Goal: Feedback & Contribution: Submit feedback/report problem

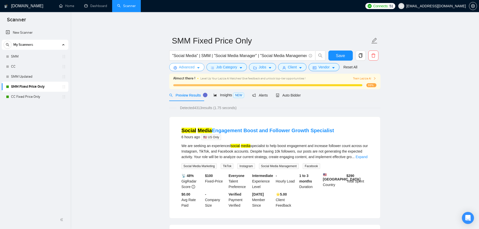
click at [193, 69] on button "Advanced" at bounding box center [186, 67] width 35 height 8
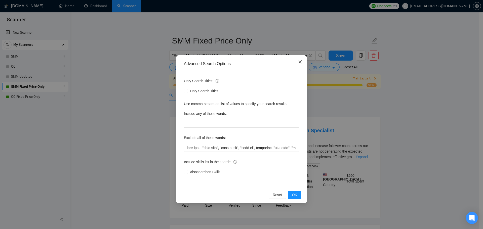
click at [299, 61] on icon "close" at bounding box center [299, 61] width 3 height 3
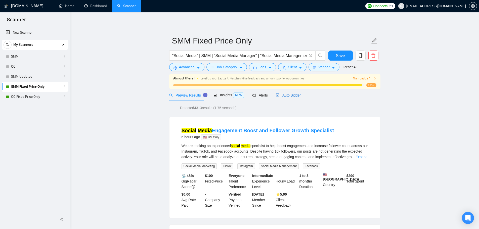
click at [289, 94] on span "Auto Bidder" at bounding box center [288, 95] width 25 height 4
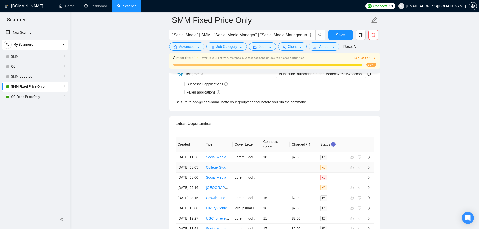
scroll to position [1339, 0]
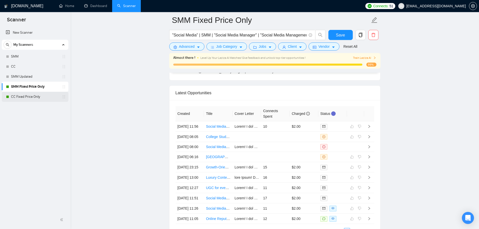
click at [33, 95] on link "CC Fixed Price Only" at bounding box center [35, 97] width 48 height 10
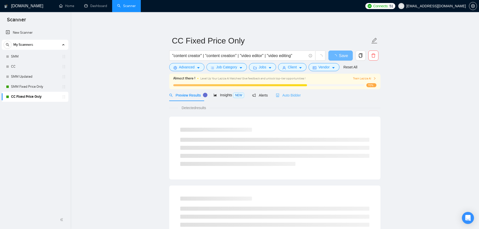
click at [292, 99] on div "Auto Bidder" at bounding box center [288, 95] width 25 height 12
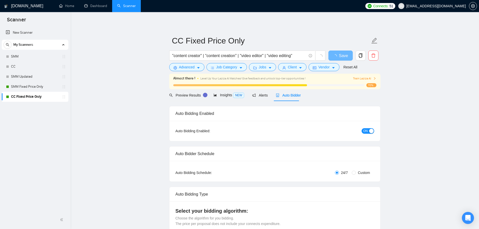
checkbox input "true"
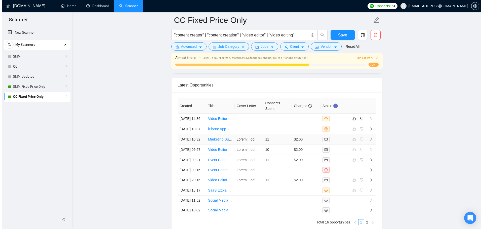
scroll to position [1335, 0]
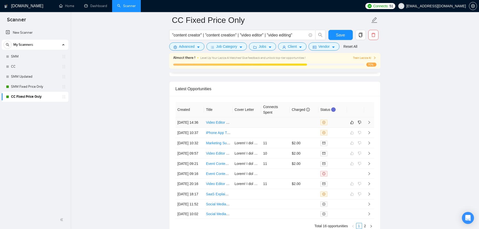
click at [286, 126] on td at bounding box center [275, 122] width 29 height 10
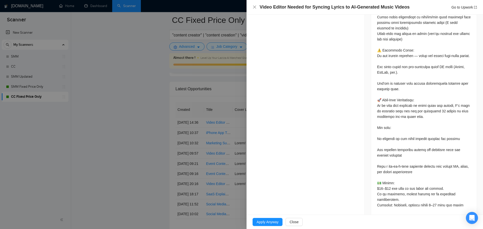
scroll to position [336, 0]
click at [157, 132] on div at bounding box center [241, 114] width 483 height 229
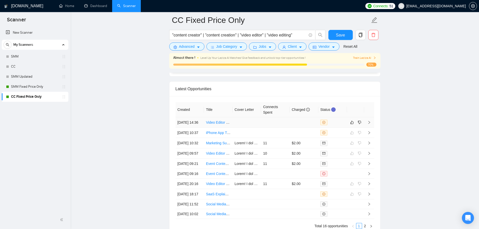
click at [207, 124] on link "Video Editor Needed for Syncing Lyrics to AI-Generated Music Videos" at bounding box center [260, 122] width 109 height 4
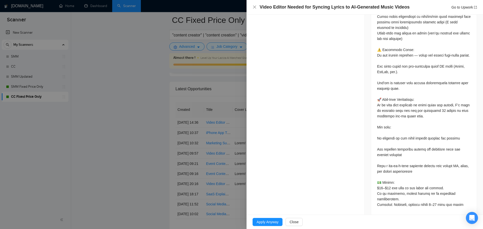
click at [199, 123] on div at bounding box center [241, 114] width 483 height 229
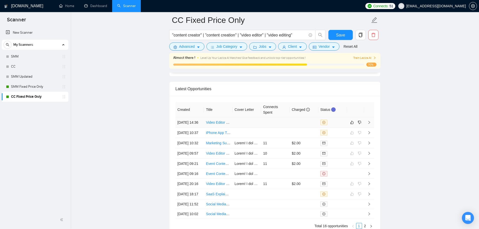
click at [274, 128] on td at bounding box center [275, 122] width 29 height 10
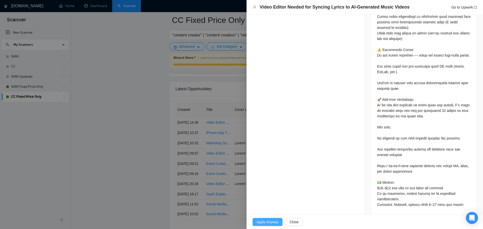
click at [277, 224] on span "Apply Anyway" at bounding box center [267, 222] width 22 height 6
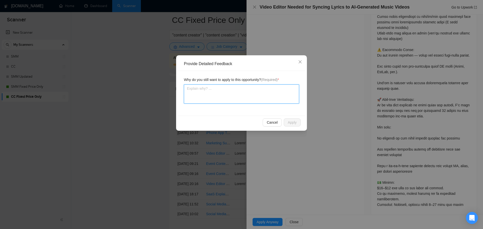
click at [271, 95] on textarea at bounding box center [241, 93] width 115 height 19
click at [302, 59] on span "Close" at bounding box center [300, 62] width 14 height 14
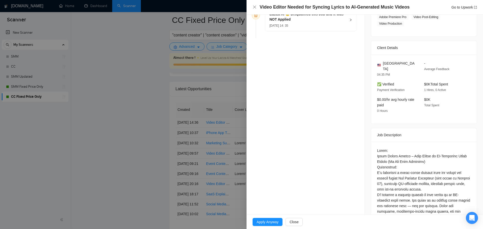
scroll to position [60, 0]
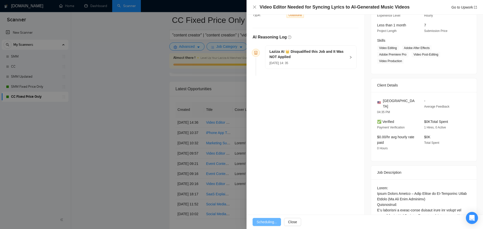
click at [293, 58] on h5 "Laziza AI 👑 Disqualified this Job and It Was NOT Applied" at bounding box center [307, 54] width 77 height 11
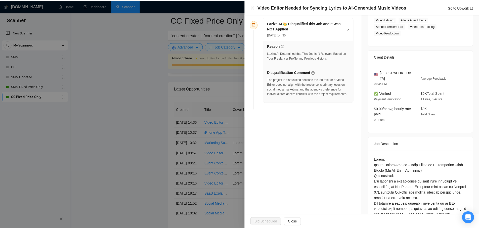
scroll to position [35, 0]
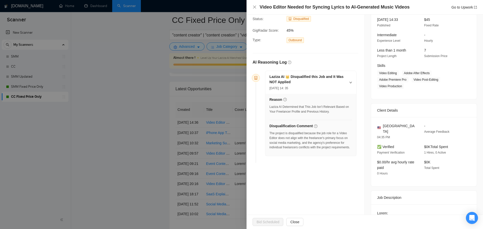
click at [220, 137] on div at bounding box center [241, 114] width 483 height 229
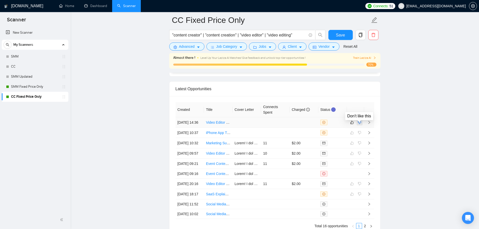
click at [360, 124] on icon "dislike" at bounding box center [360, 122] width 4 height 4
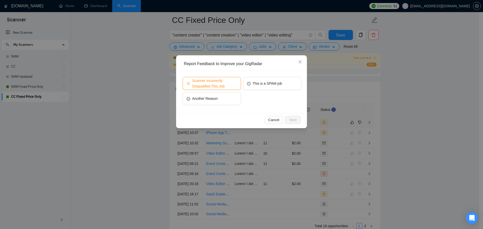
click at [205, 84] on span "Scanner Incorrectly Disqualified This Job" at bounding box center [214, 83] width 45 height 11
click at [292, 120] on span "Next" at bounding box center [292, 120] width 7 height 6
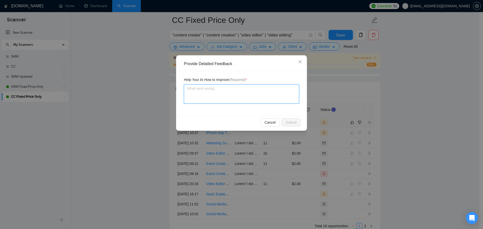
click at [224, 98] on textarea at bounding box center [241, 93] width 115 height 19
type textarea "V"
type textarea "Vi"
type textarea "Vid"
type textarea "Vi"
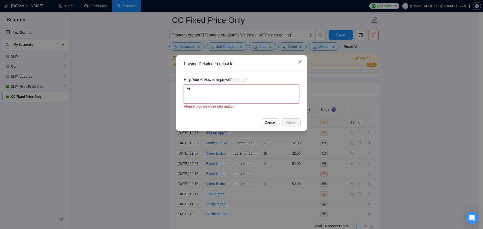
type textarea "Vid"
type textarea "Vide"
type textarea "Video"
type textarea "Video e"
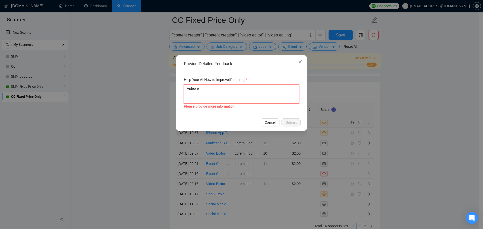
type textarea "Video ed"
type textarea "Video edi"
type textarea "Video editi"
type textarea "Video editin"
type textarea "Video editing"
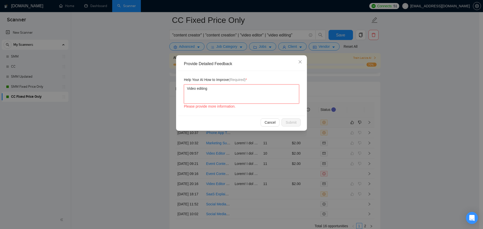
type textarea "Video editing"
type textarea "Video editing i"
type textarea "Video editing is"
type textarea "Video editing is a"
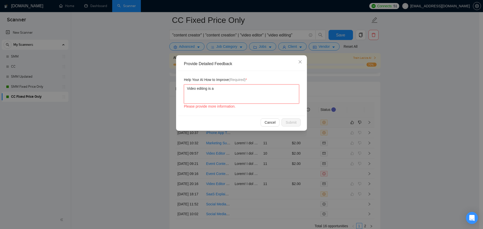
type textarea "Video editing is a"
type textarea "Video editing is a s"
type textarea "Video editing is a sk"
type textarea "Video editing is a ski"
type textarea "Video editing is a skil"
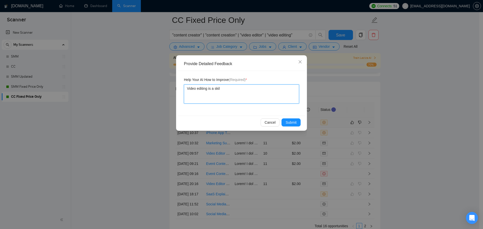
type textarea "Video editing is a skill"
type textarea "Video editing is a skill t"
type textarea "Video editing is a skill th"
type textarea "Video editing is a skill tha"
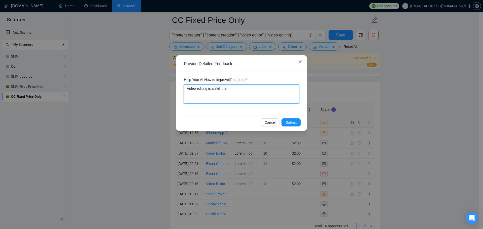
type textarea "Video editing is a skill that"
paste textarea "• Videos of him in [GEOGRAPHIC_DATA], [GEOGRAPHIC_DATA], etc."
type textarea "Video editing is a skill that • Videos of him in [GEOGRAPHIC_DATA], [GEOGRAPHIC…"
drag, startPoint x: 228, startPoint y: 98, endPoint x: 229, endPoint y: 89, distance: 9.4
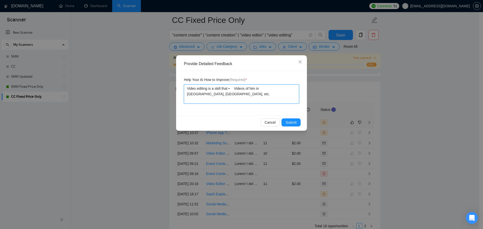
click at [229, 89] on textarea "Video editing is a skill that • Videos of him in [GEOGRAPHIC_DATA], [GEOGRAPHIC…" at bounding box center [241, 93] width 115 height 19
type textarea "Video editing is a skill that t"
type textarea "Video editing is a skill that tr"
type textarea "Video editing is a skill that t"
type textarea "Video editing is a skill that th"
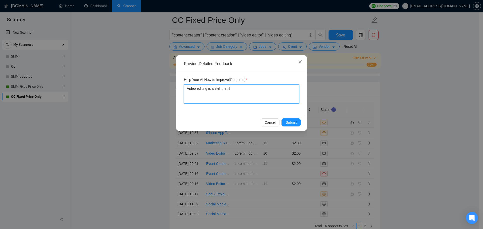
type textarea "Video editing is a skill that the"
type textarea "Video editing is a skill that the f"
type textarea "Video editing is a skill that the fr"
type textarea "Video editing is a skill that the fre"
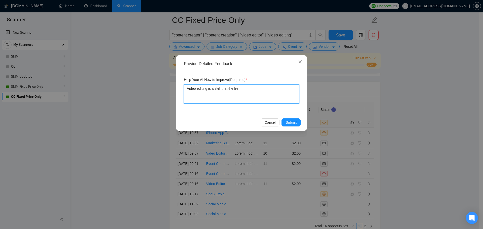
type textarea "Video editing is a skill that the free"
type textarea "Video editing is a skill that the [PERSON_NAME]"
type textarea "Video editing is a skill that the freela"
type textarea "Video editing is a skill that the freelan"
type textarea "Video editing is a skill that the freelanc"
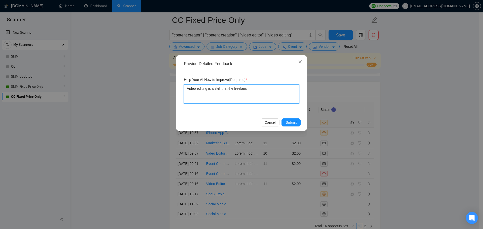
type textarea "Video editing is a skill that the freelance"
type textarea "Video editing is a skill that the freelancer"
type textarea "Video editing is a skill that the freelancer ("
type textarea "Video editing is a skill that the freelancer (S"
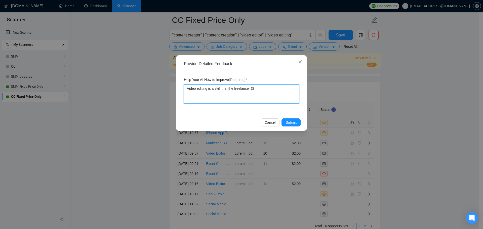
type textarea "Video editing is a skill that the freelancer (Su"
type textarea "Video editing is a skill that the freelancer (Sun"
type textarea "Video editing is a skill that the freelancer (Sunn"
type textarea "Video editing is a skill that the freelancer (Sunny"
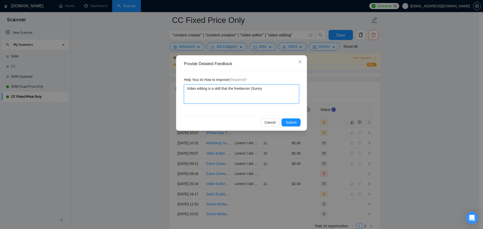
type textarea "Video editing is a skill that the freelancer ([PERSON_NAME]"
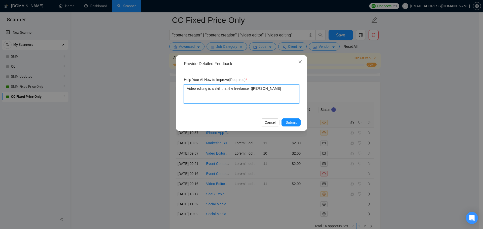
type textarea "Video editing is a skill that the freelancer ([PERSON_NAME]"
type textarea "Video editing is a skill that the freelancer ([PERSON_NAME])"
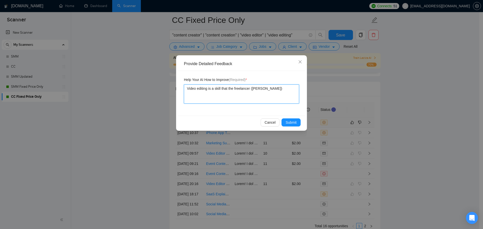
drag, startPoint x: 229, startPoint y: 89, endPoint x: 271, endPoint y: 91, distance: 42.3
click at [271, 91] on textarea "Video editing is a skill that the freelancer ([PERSON_NAME])" at bounding box center [241, 93] width 115 height 19
click at [273, 91] on textarea "Video editing is a skill that the freelancer ([PERSON_NAME])" at bounding box center [241, 93] width 115 height 19
type textarea "Video editing is a skill that the freelancer ([PERSON_NAME])"
type textarea "Video editing is a skill that the freelancer ([PERSON_NAME]) p"
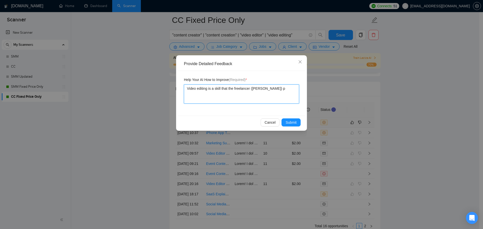
type textarea "Video editing is a skill that the freelancer ([PERSON_NAME]) po"
type textarea "Video editing is a skill that the freelancer ([PERSON_NAME]) pos"
type textarea "Video editing is a skill that the freelancer ([PERSON_NAME]) poss"
type textarea "Video editing is a skill that the freelancer ([PERSON_NAME]) posse"
type textarea "Video editing is a skill that the freelancer ([PERSON_NAME]) posses"
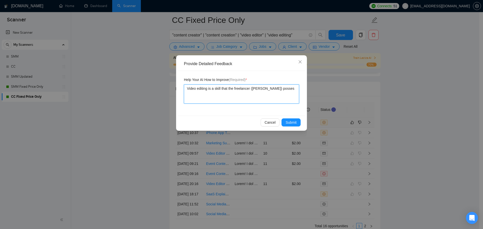
type textarea "Video editing is a skill that the freelancer ([PERSON_NAME]) possess"
type textarea "Video editing is a skill that the freelancer ([PERSON_NAME]) possesse"
type textarea "Video editing is a skill that the freelancer ([PERSON_NAME]) possesses"
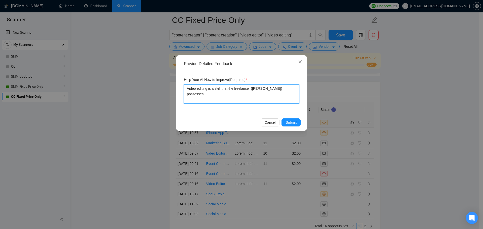
type textarea "Video editing is a skill that the freelancer ([PERSON_NAME]) possesses"
click at [280, 88] on textarea "Video editing is a skill that the freelancer ([PERSON_NAME]) possesses" at bounding box center [241, 93] width 115 height 19
type textarea "Video editing is a skill that the freelancer ([PERSON_NAME]) possesses"
click at [287, 89] on textarea "Video editing is a skill that the freelancer ([PERSON_NAME]) possesses" at bounding box center [241, 93] width 115 height 19
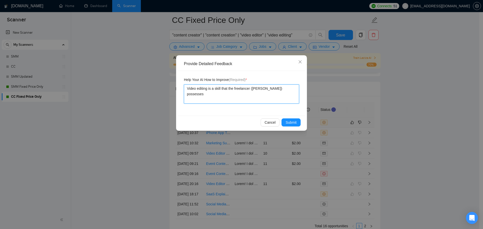
type textarea "Video editing is a skill that the freelancer ([PERSON_NAME]) possesses"
type textarea "Video editing is a skill that the freelancer ([PERSON_NAME]) possessess"
type textarea "Video editing is a skill that the freelancer ([PERSON_NAME]) possesses"
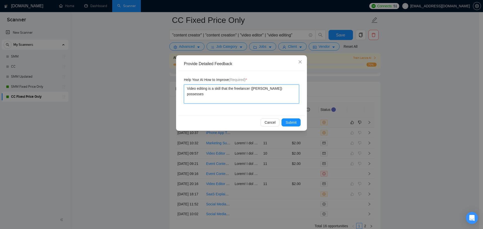
type textarea "Video editing is a skill that the freelancer ([PERSON_NAME]) possesses s"
type textarea "Video editing is a skill that the freelancer ([PERSON_NAME]) possesses so"
type textarea "Video editing is a skill that the freelancer ([PERSON_NAME]) possesses so t"
type textarea "Video editing is a skill that the freelancer ([PERSON_NAME]) possesses so th"
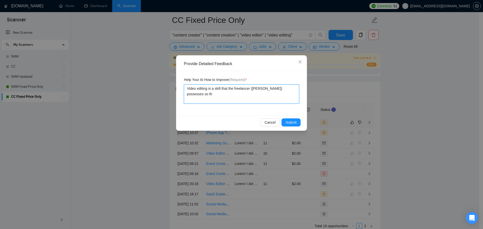
type textarea "Video editing is a skill that the freelancer ([PERSON_NAME]) possesses so thi"
type textarea "Video editing is a skill that the freelancer ([PERSON_NAME]) possesses so this"
type textarea "Video editing is a skill that the freelancer ([PERSON_NAME]) possesses so this s"
type textarea "Video editing is a skill that the freelancer ([PERSON_NAME]) possesses so this"
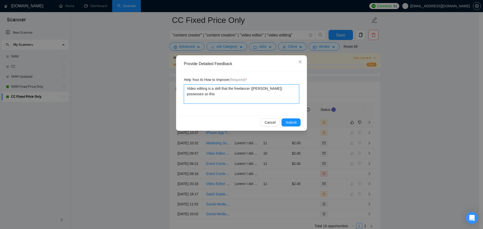
type textarea "Video editing is a skill that the freelancer ([PERSON_NAME]) possesses so this j"
type textarea "Video editing is a skill that the freelancer ([PERSON_NAME]) possesses so this …"
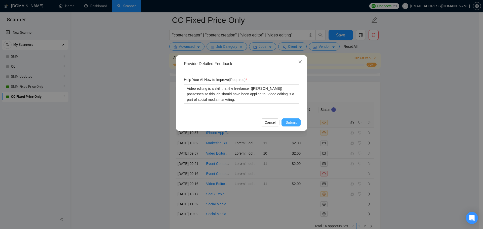
click at [286, 125] on span "Submit" at bounding box center [290, 123] width 11 height 6
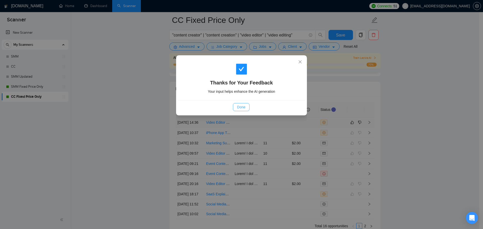
click at [244, 108] on span "Done" at bounding box center [241, 107] width 8 height 6
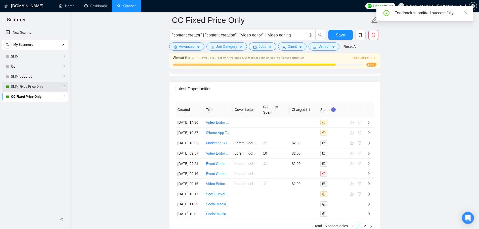
click at [21, 91] on link "SMM Fixed Price Only" at bounding box center [35, 87] width 48 height 10
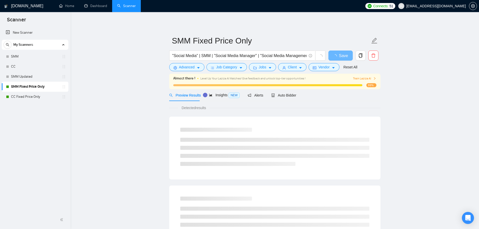
click at [286, 97] on span "Auto Bidder" at bounding box center [283, 95] width 25 height 4
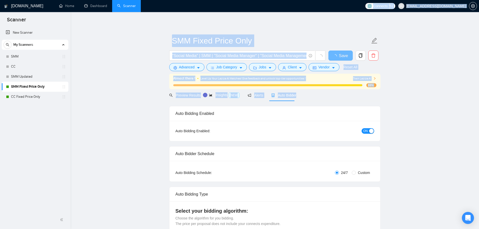
drag, startPoint x: 478, startPoint y: 10, endPoint x: 476, endPoint y: 62, distance: 52.1
click at [479, 99] on html "Scanner New Scanner My Scanners SMM CC SMM Updated SMM Fixed Price Only CC Fixe…" at bounding box center [239, 114] width 479 height 229
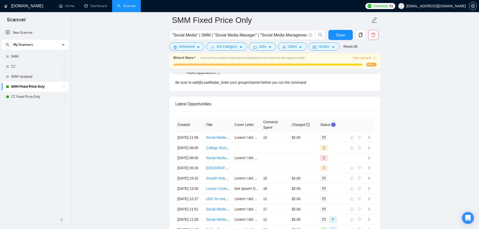
scroll to position [1315, 0]
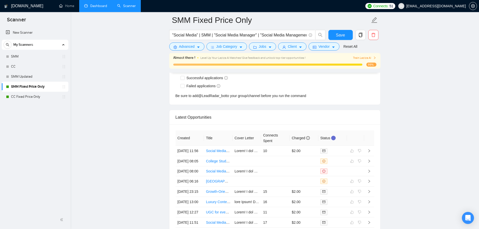
click at [102, 8] on link "Dashboard" at bounding box center [95, 6] width 23 height 4
